Goal: Find specific page/section: Find specific page/section

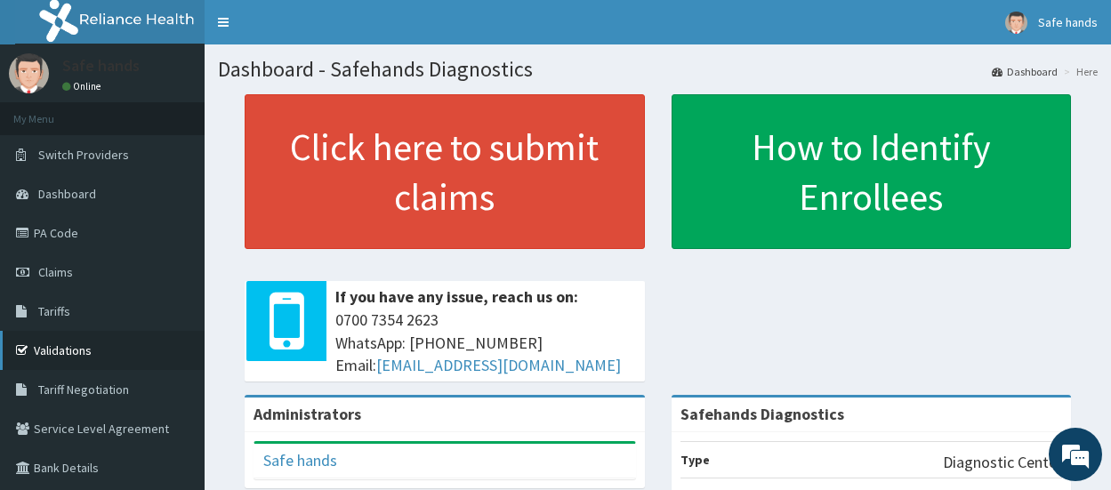
click at [57, 359] on link "Validations" at bounding box center [102, 350] width 205 height 39
click at [55, 234] on link "PA Code" at bounding box center [102, 232] width 205 height 39
